Goal: Communication & Community: Answer question/provide support

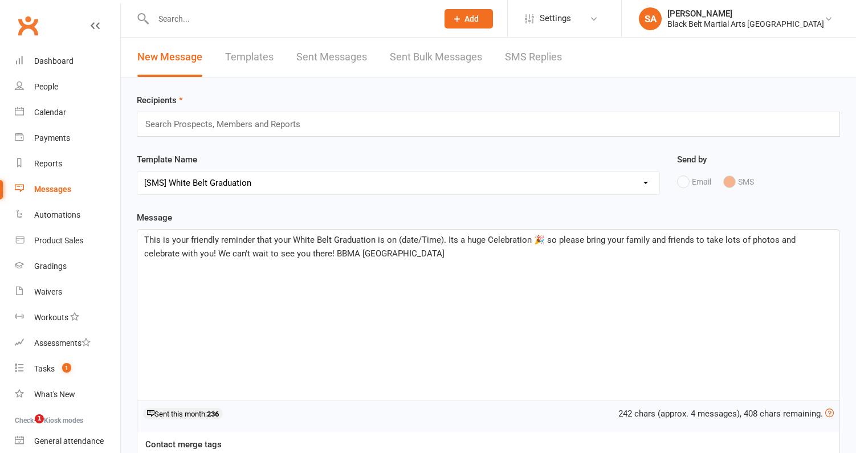
select select "14"
click at [72, 71] on link "Dashboard" at bounding box center [67, 61] width 105 height 26
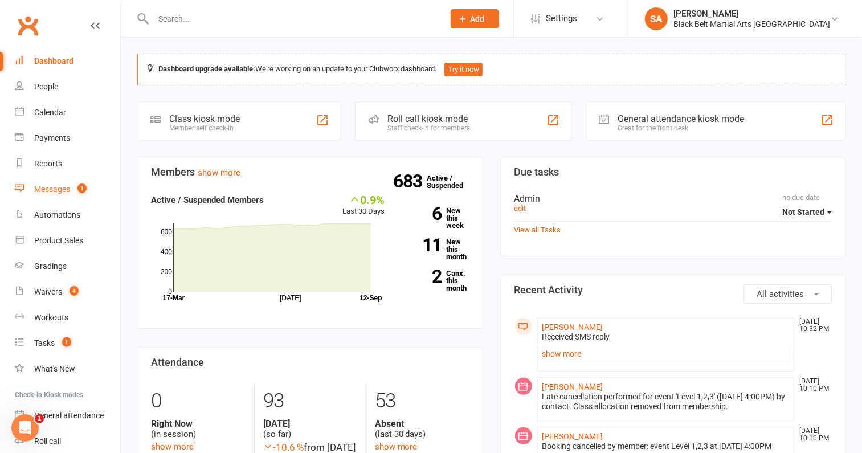
click at [54, 187] on div "Messages" at bounding box center [52, 189] width 36 height 9
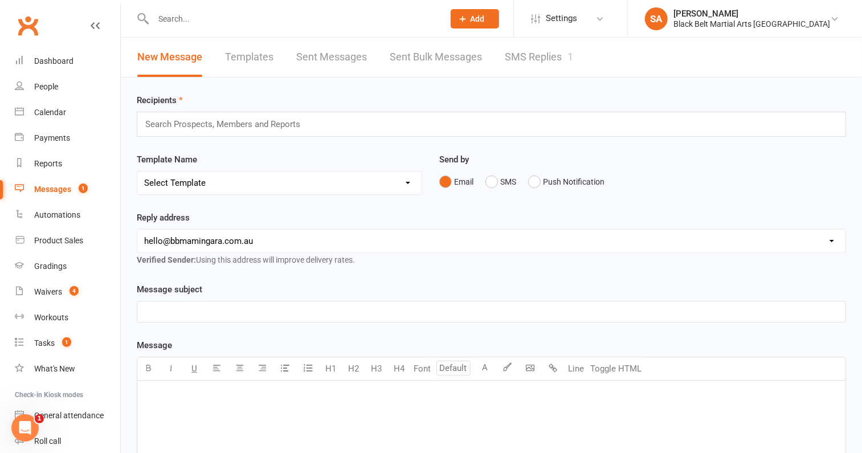
click at [536, 60] on link "SMS Replies 1" at bounding box center [539, 57] width 68 height 39
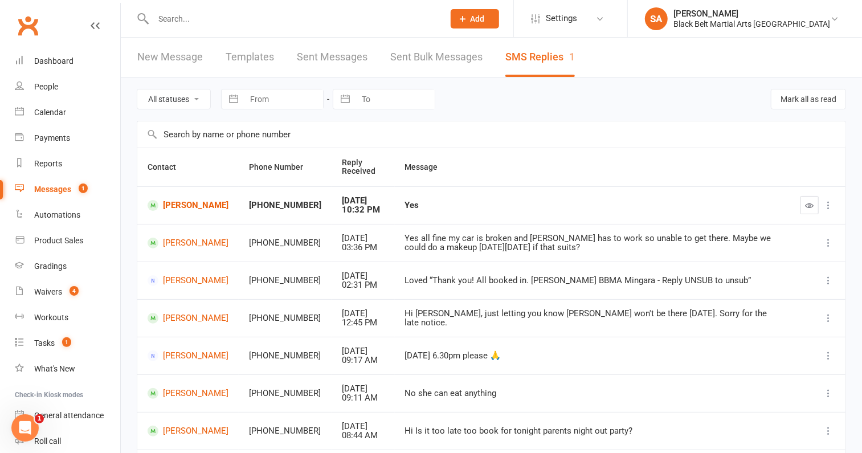
click at [175, 210] on td "Lara Lloyd" at bounding box center [187, 205] width 101 height 38
click at [179, 201] on link "Lara Lloyd" at bounding box center [188, 205] width 81 height 11
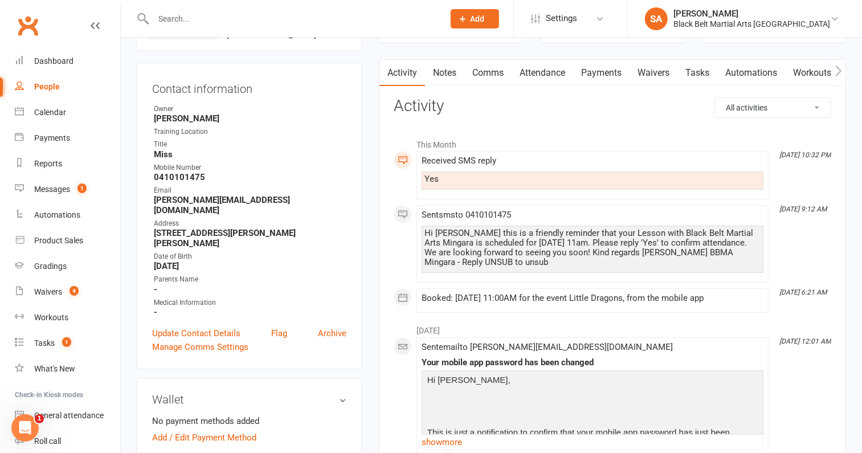
scroll to position [63, 0]
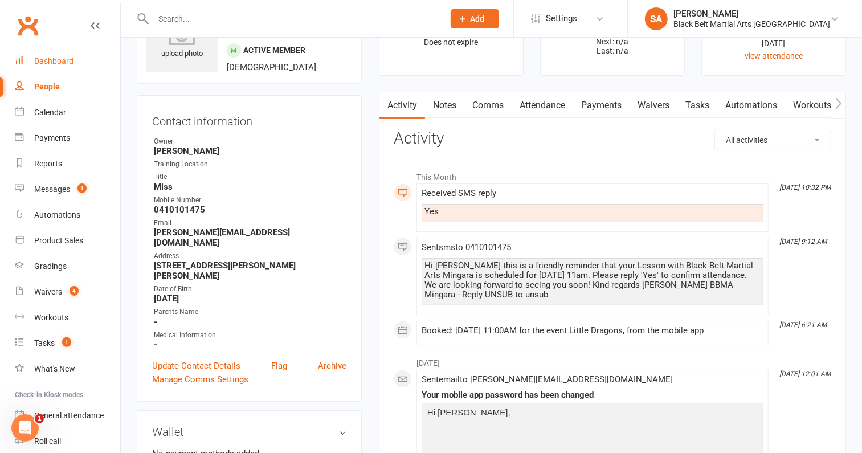
click at [58, 61] on div "Dashboard" at bounding box center [53, 60] width 39 height 9
